Goal: Find specific page/section: Find specific page/section

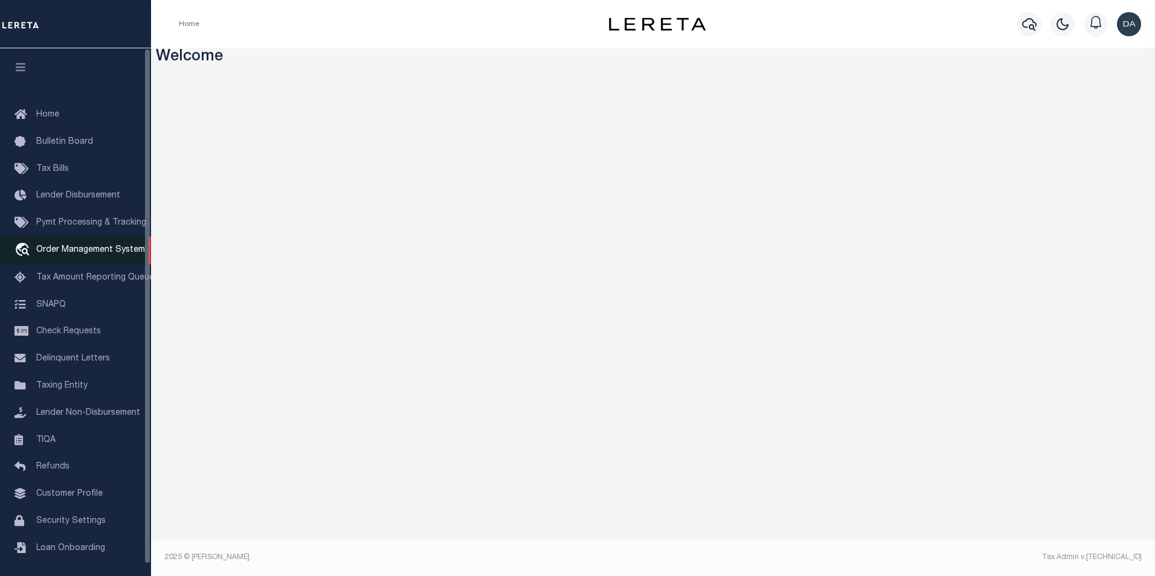
click at [79, 252] on span "Order Management System" at bounding box center [90, 250] width 109 height 8
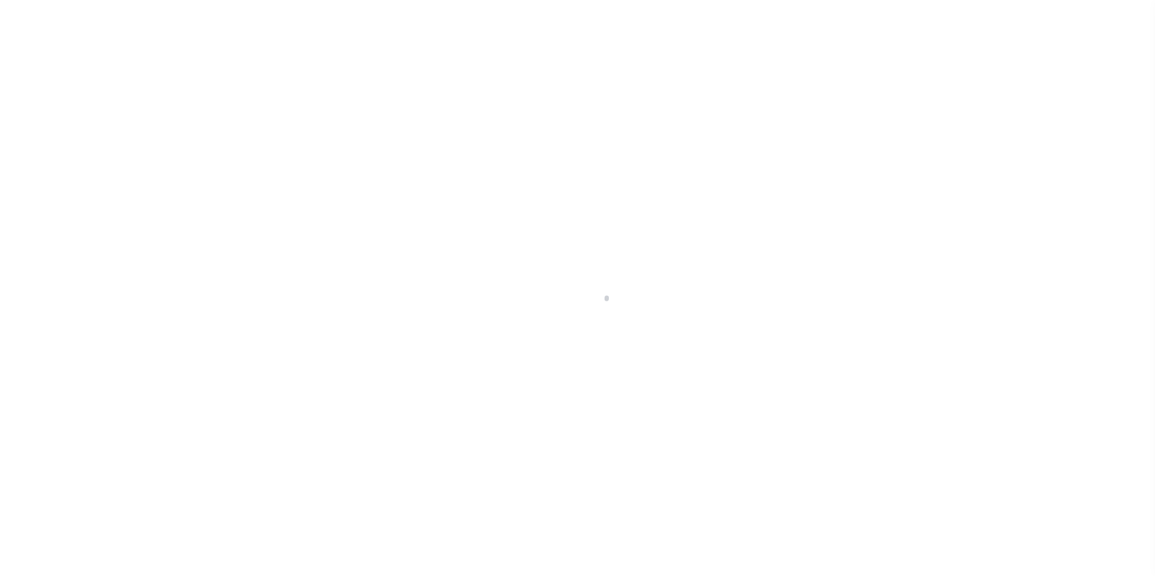
scroll to position [12, 0]
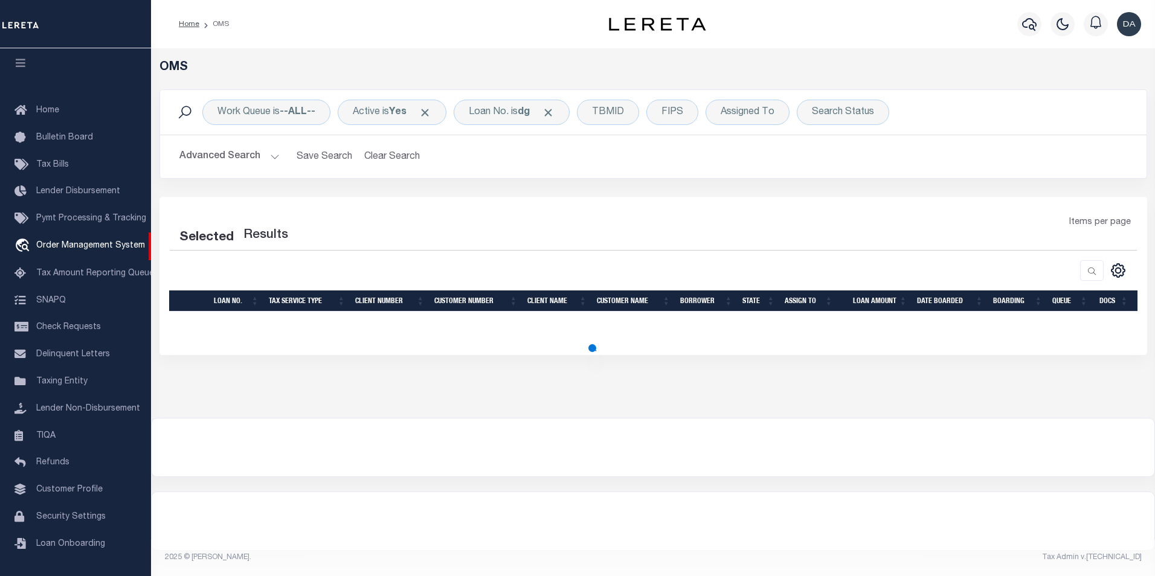
click at [475, 203] on div "Selected Results Items per page" at bounding box center [652, 276] width 987 height 158
click at [487, 117] on div "Loan No. is dg" at bounding box center [511, 112] width 116 height 25
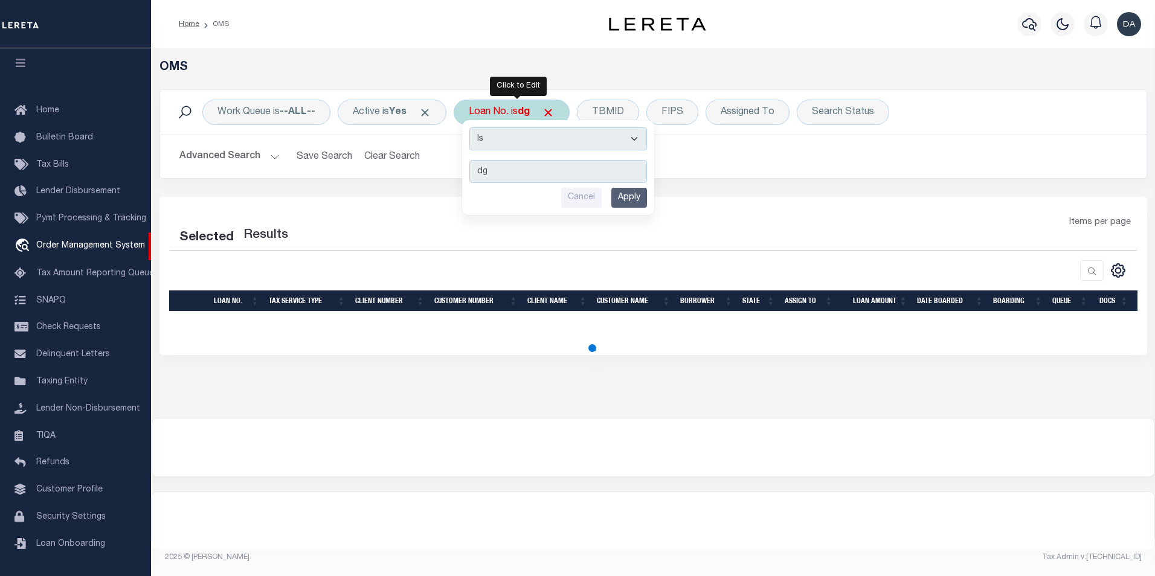
click at [539, 138] on select "Is Contains" at bounding box center [558, 138] width 178 height 23
select select "c"
click at [473, 127] on select "Is Contains" at bounding box center [558, 138] width 178 height 23
click at [618, 197] on input "Apply" at bounding box center [629, 198] width 36 height 20
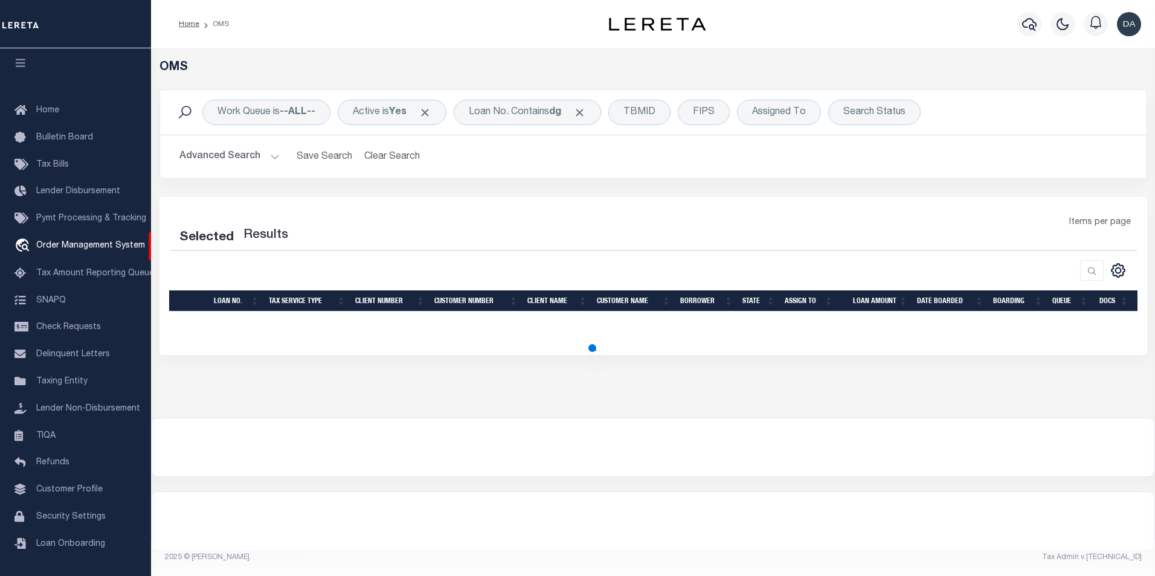
click at [830, 171] on div "Advanced Search Save Search Clear Search tblSearchTopScreen_dynamictable_____De…" at bounding box center [653, 156] width 986 height 43
click at [284, 109] on b "--ALL--" at bounding box center [298, 112] width 36 height 10
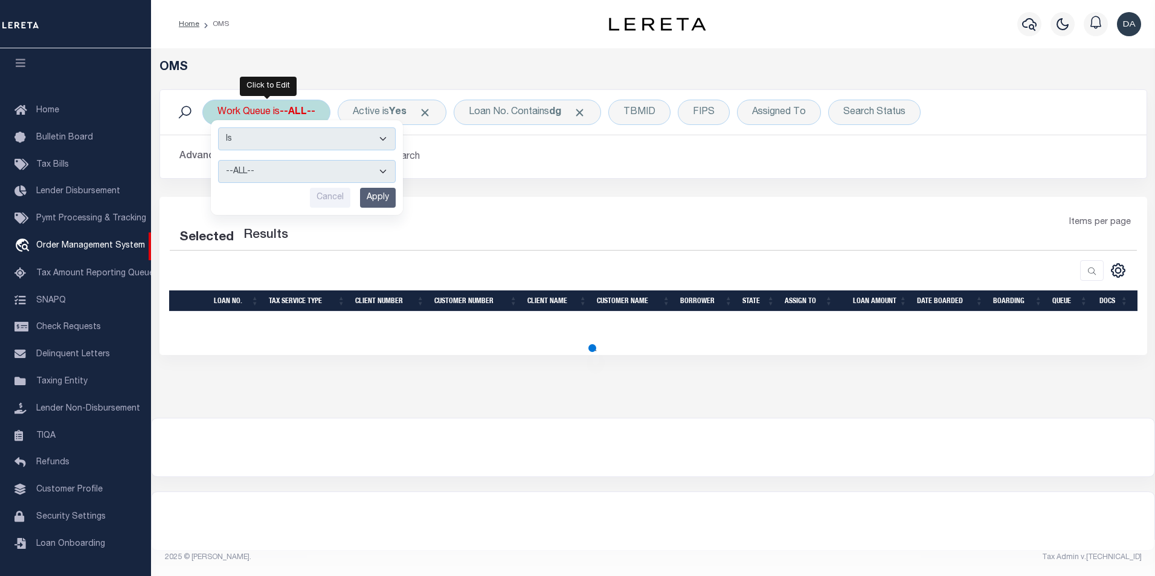
click at [391, 171] on select "--ALL-- factRSystems General ThoughtFocus" at bounding box center [307, 171] width 178 height 23
select select "GEN"
click at [218, 160] on select "--ALL-- factRSystems General ThoughtFocus" at bounding box center [307, 171] width 178 height 23
click at [374, 199] on input "Apply" at bounding box center [378, 198] width 36 height 20
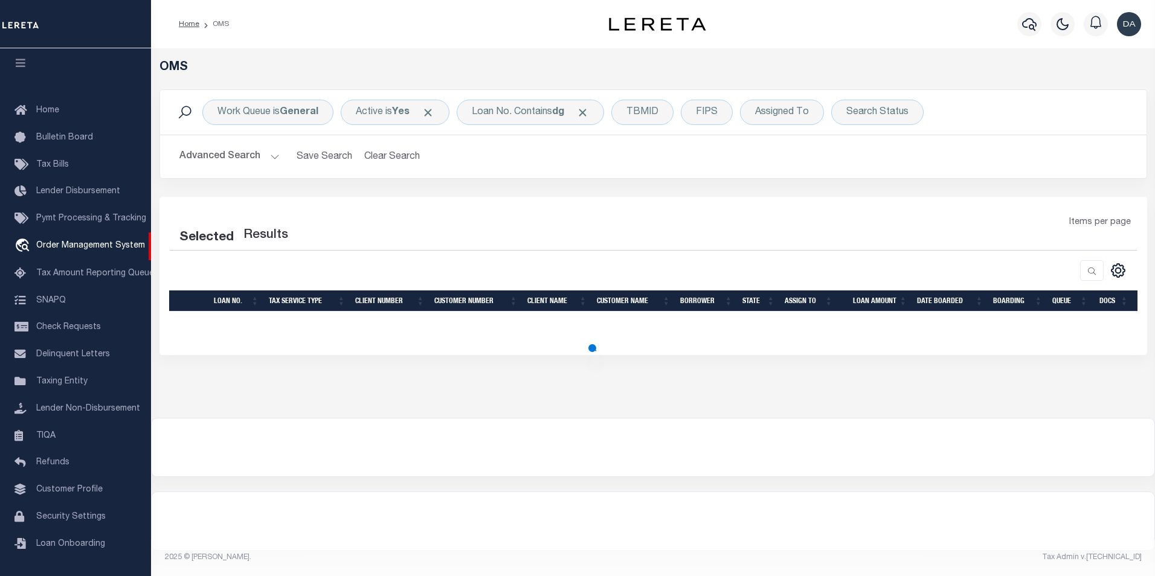
click at [362, 211] on div "Selected Results Items per page" at bounding box center [652, 276] width 987 height 158
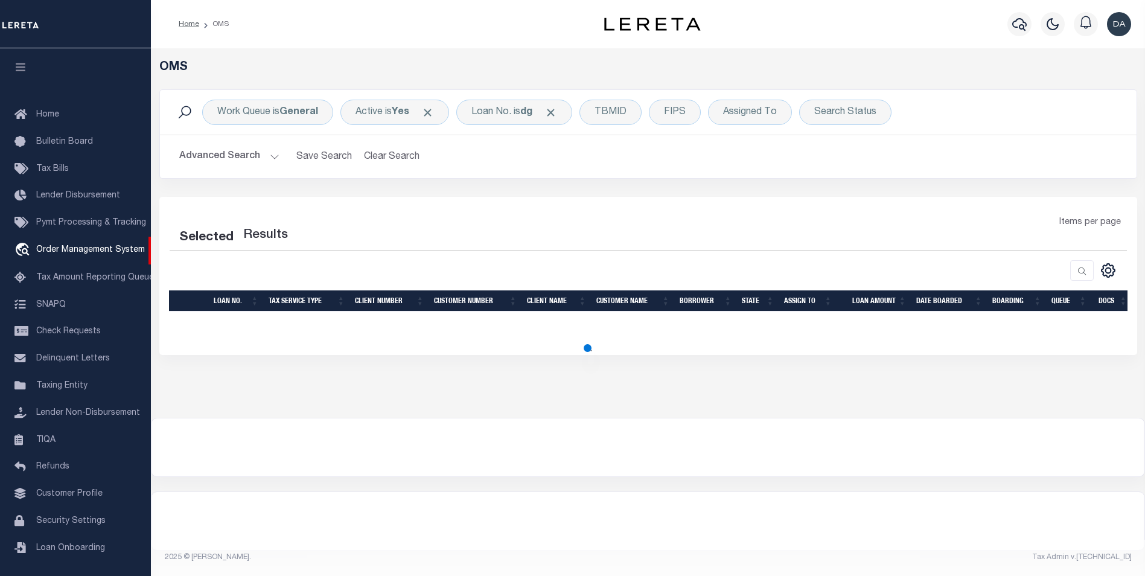
select select "200"
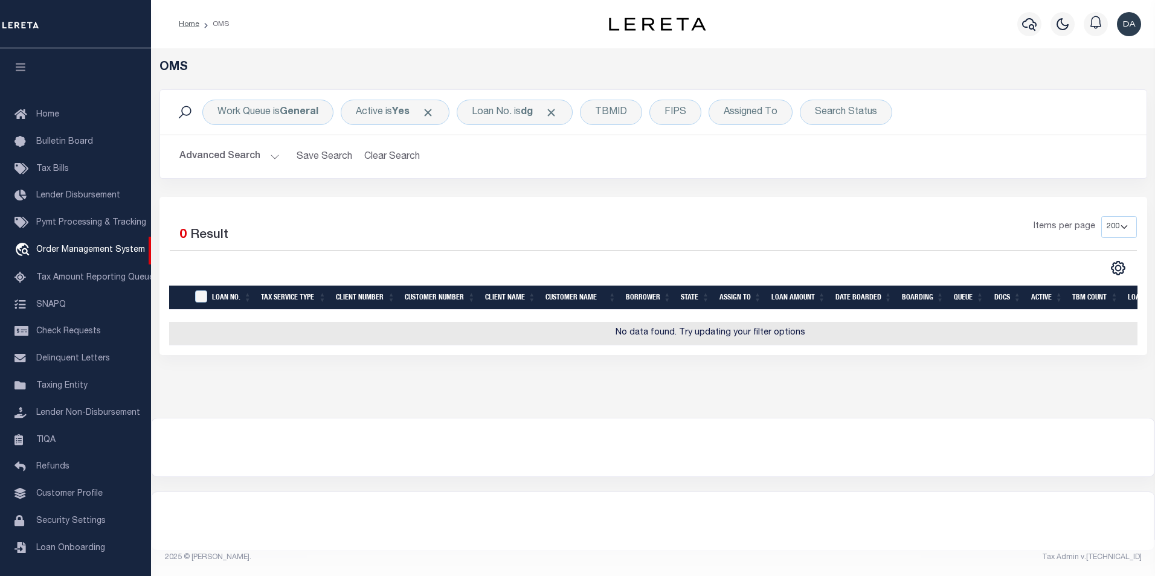
scroll to position [12, 0]
